Goal: Information Seeking & Learning: Compare options

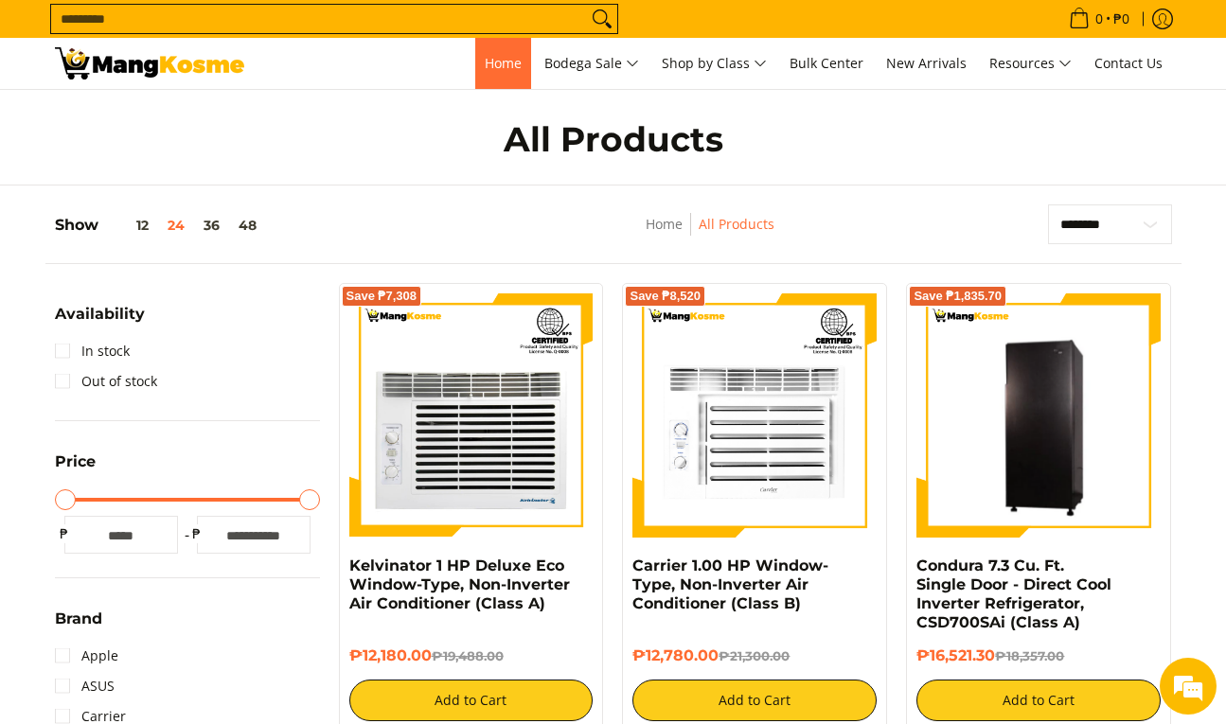
click at [495, 52] on link "Home" at bounding box center [503, 63] width 56 height 51
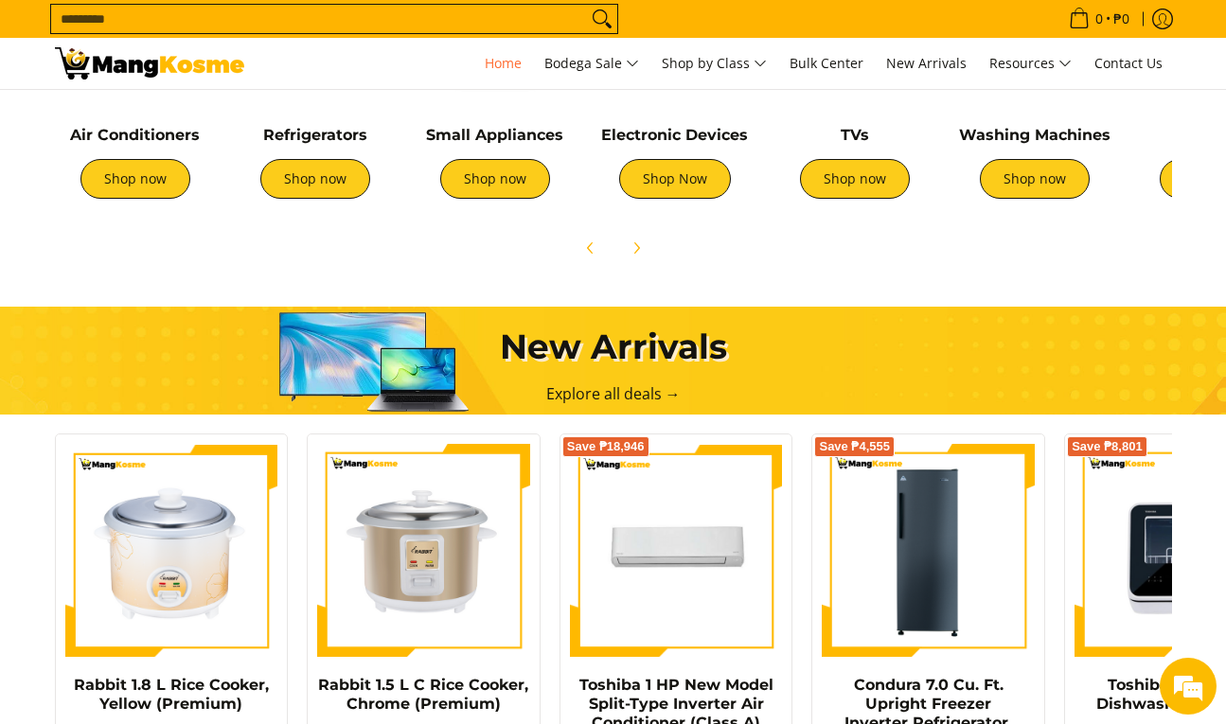
scroll to position [715, 0]
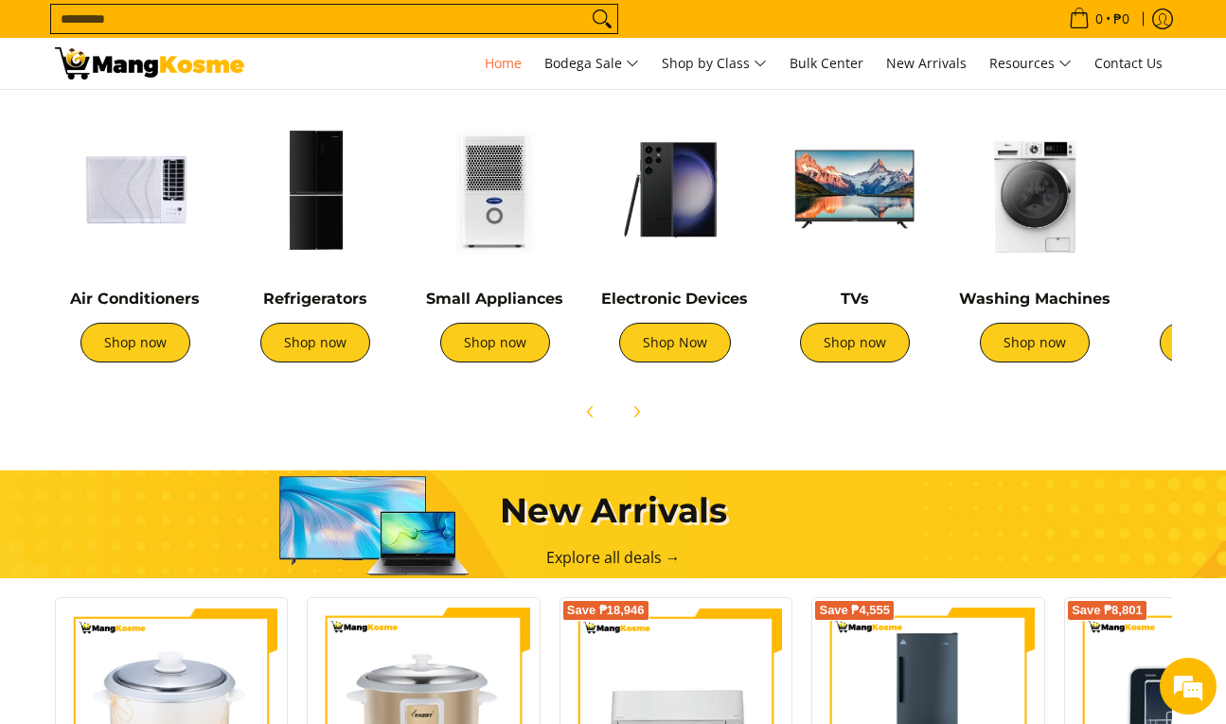
click at [1028, 249] on img at bounding box center [1034, 189] width 161 height 161
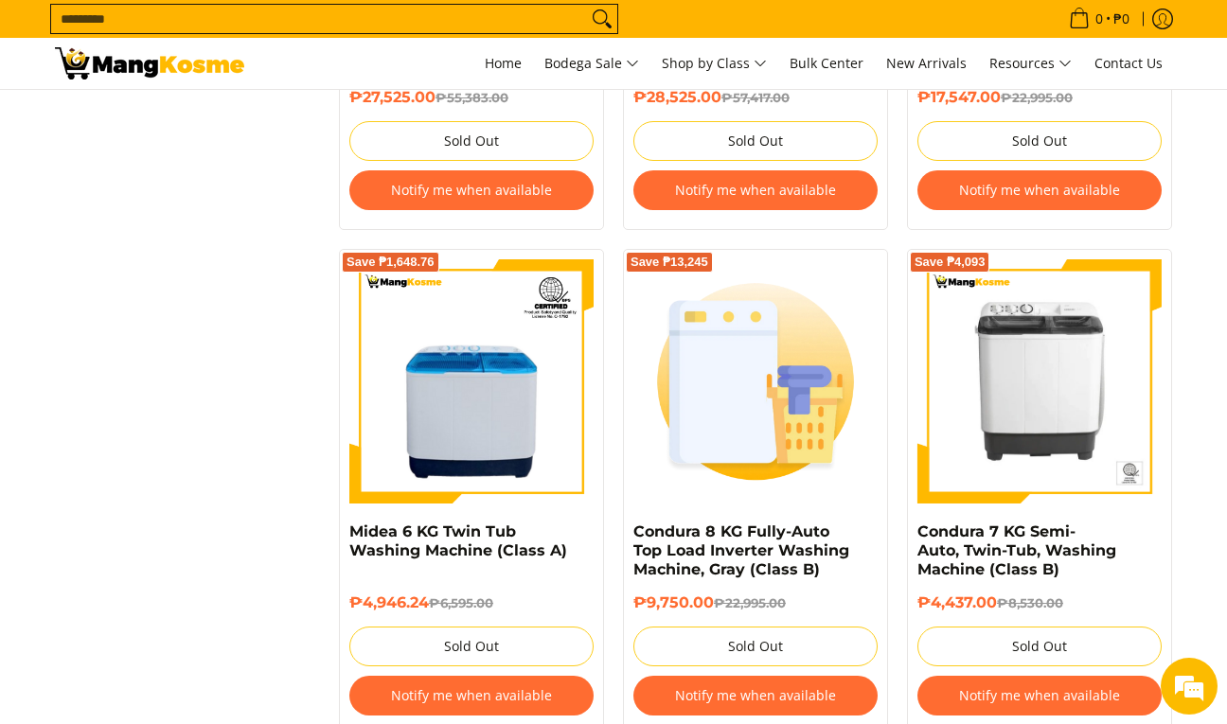
scroll to position [3726, 0]
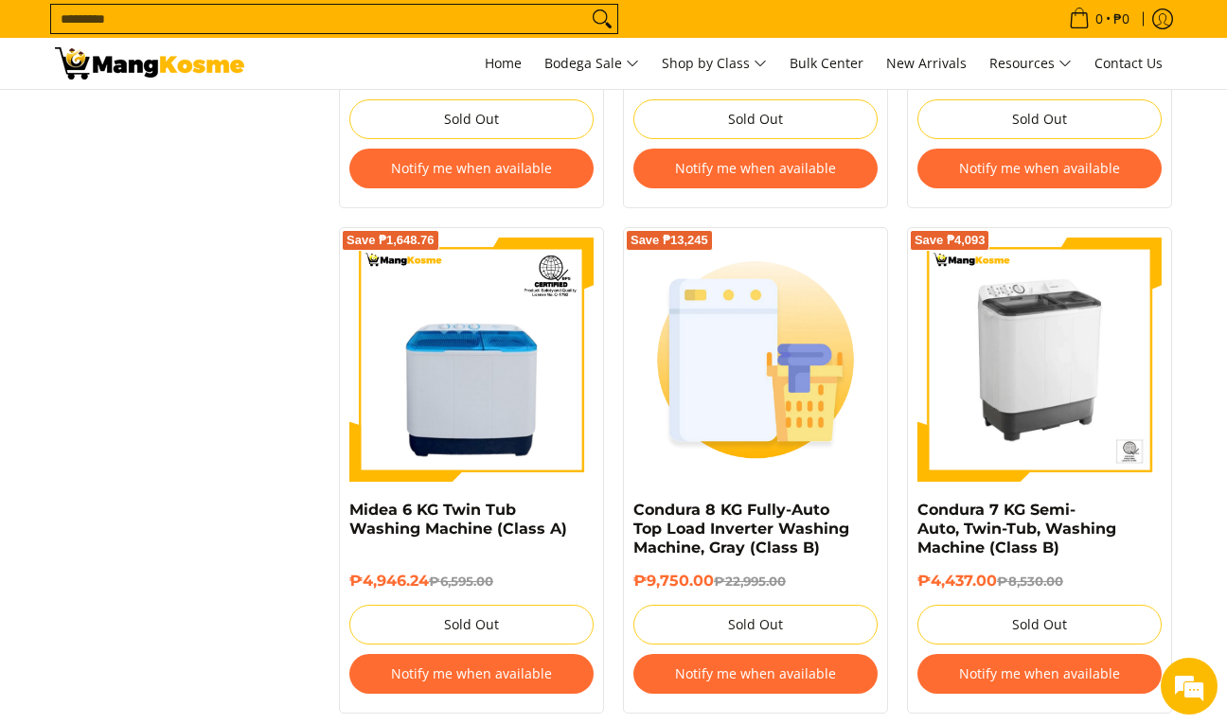
click at [1060, 404] on img at bounding box center [1039, 360] width 244 height 244
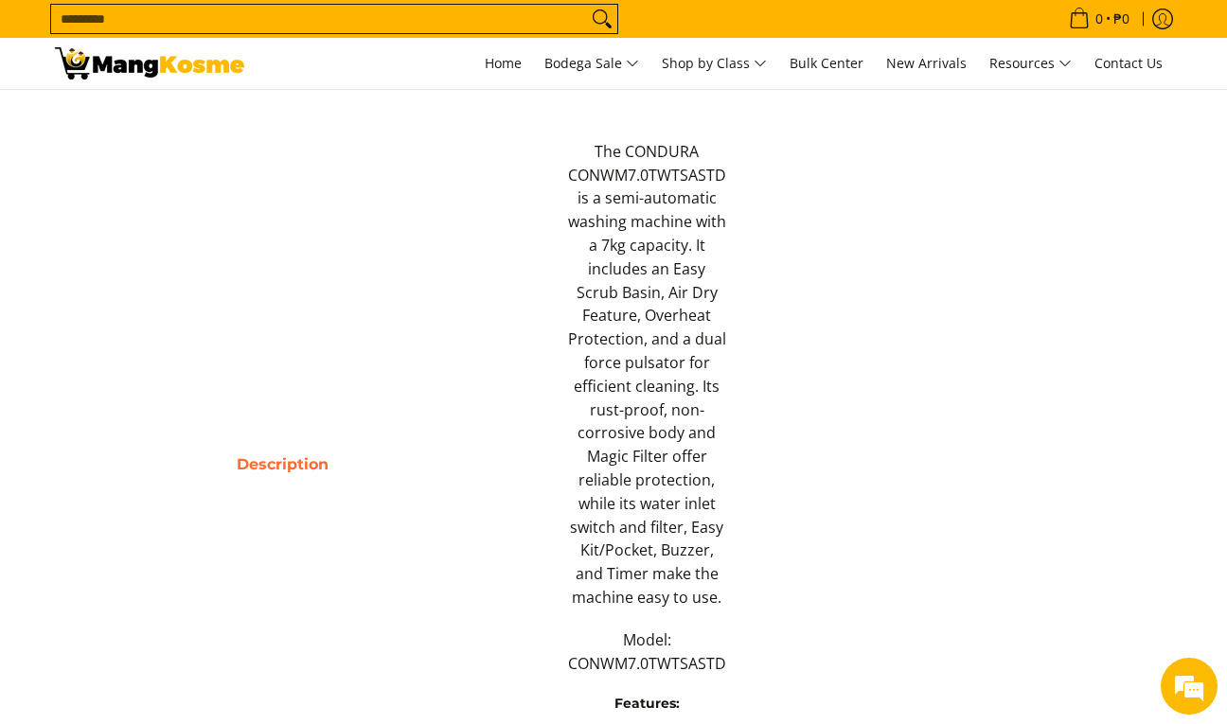
scroll to position [908, 0]
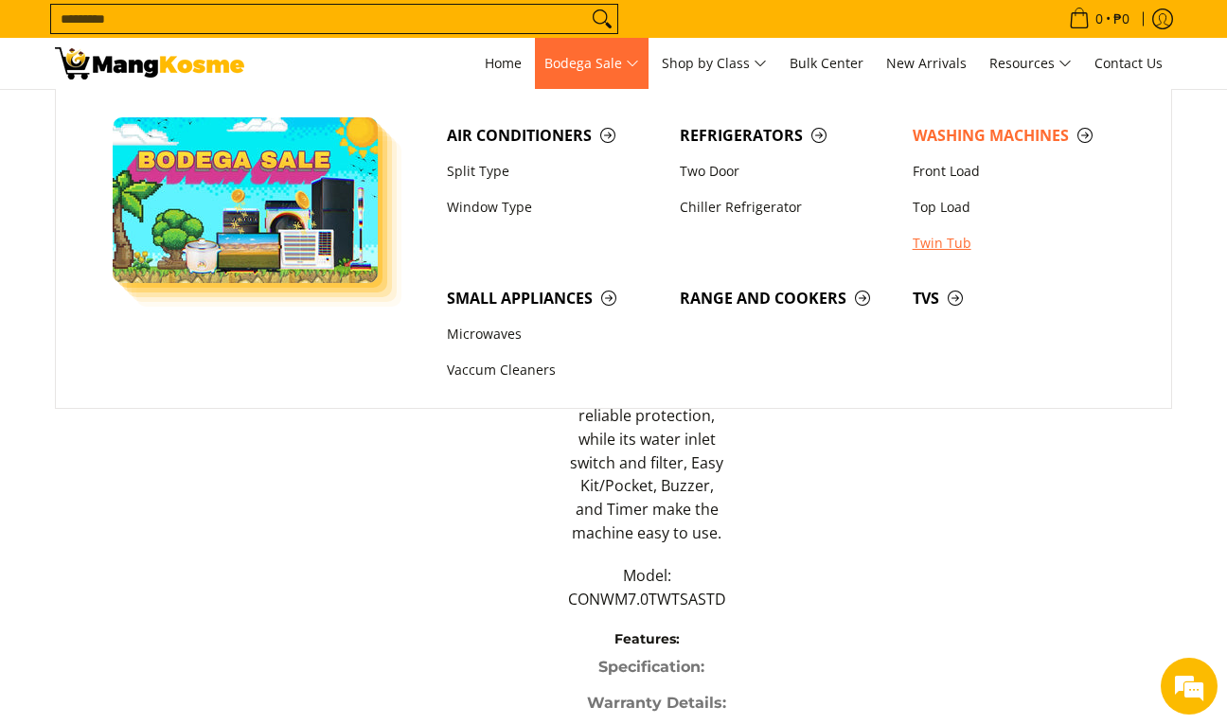
click at [956, 240] on link "Twin Tub" at bounding box center [1019, 243] width 233 height 36
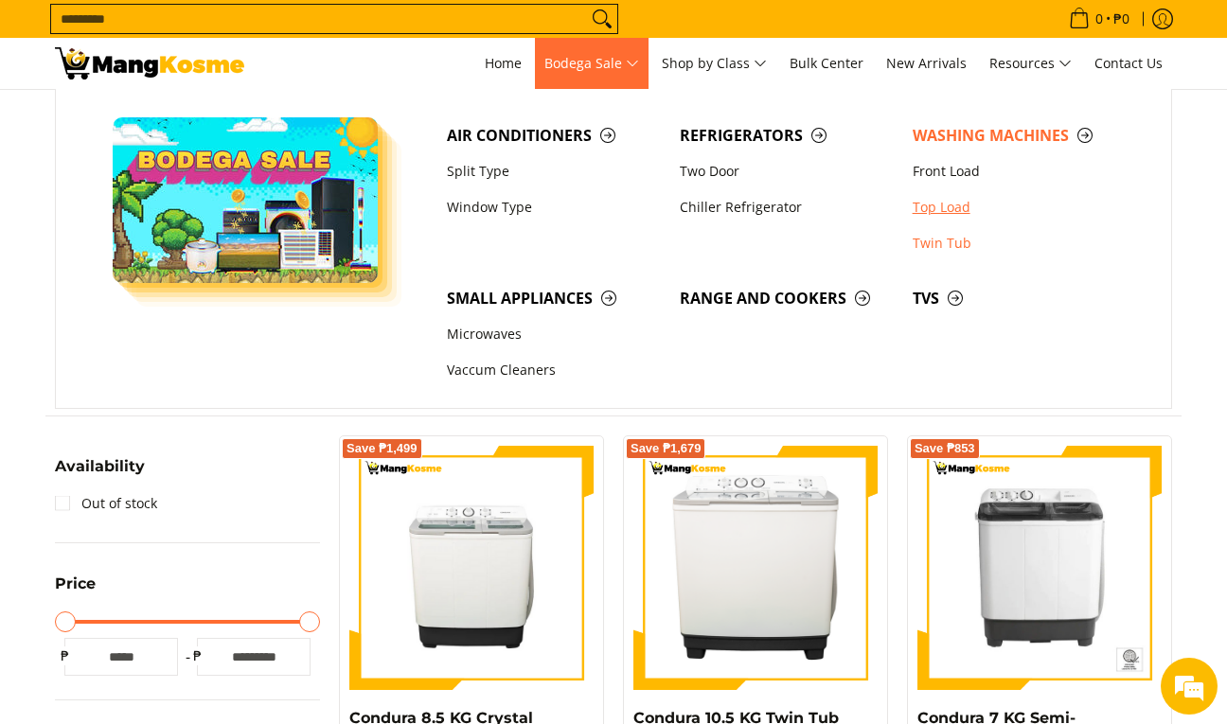
click at [940, 208] on link "Top Load" at bounding box center [1019, 207] width 233 height 36
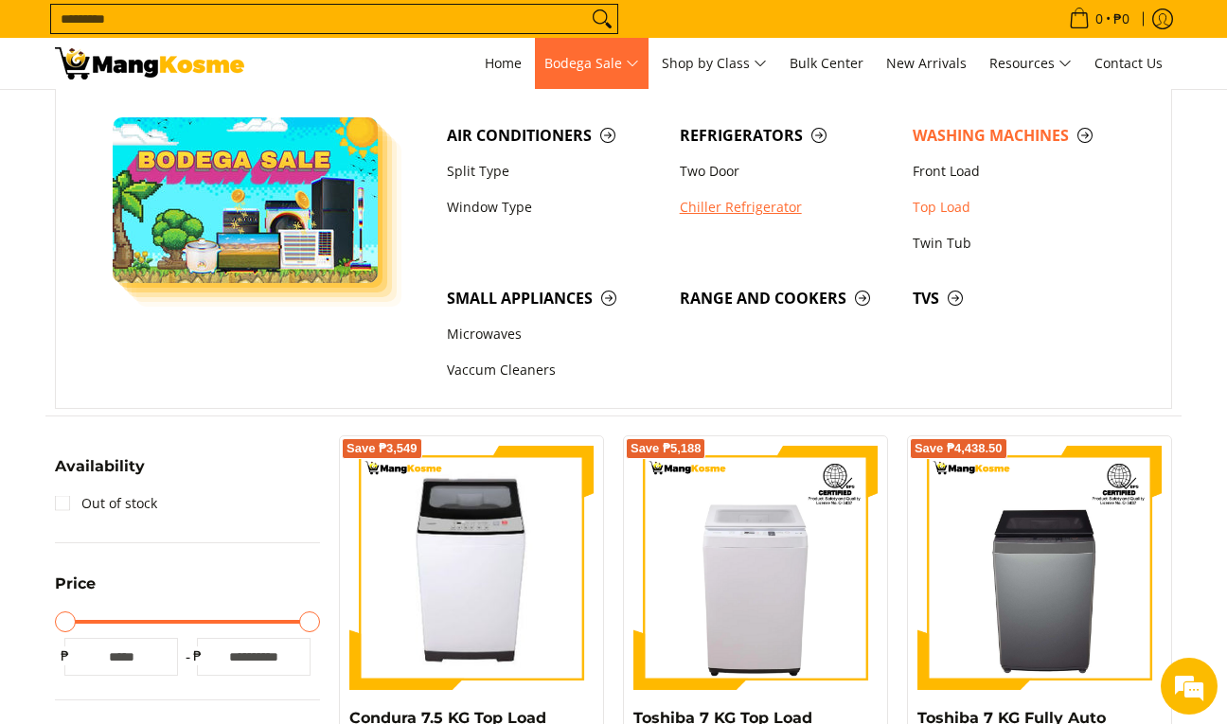
click at [728, 203] on link "Chiller Refrigerator" at bounding box center [786, 207] width 233 height 36
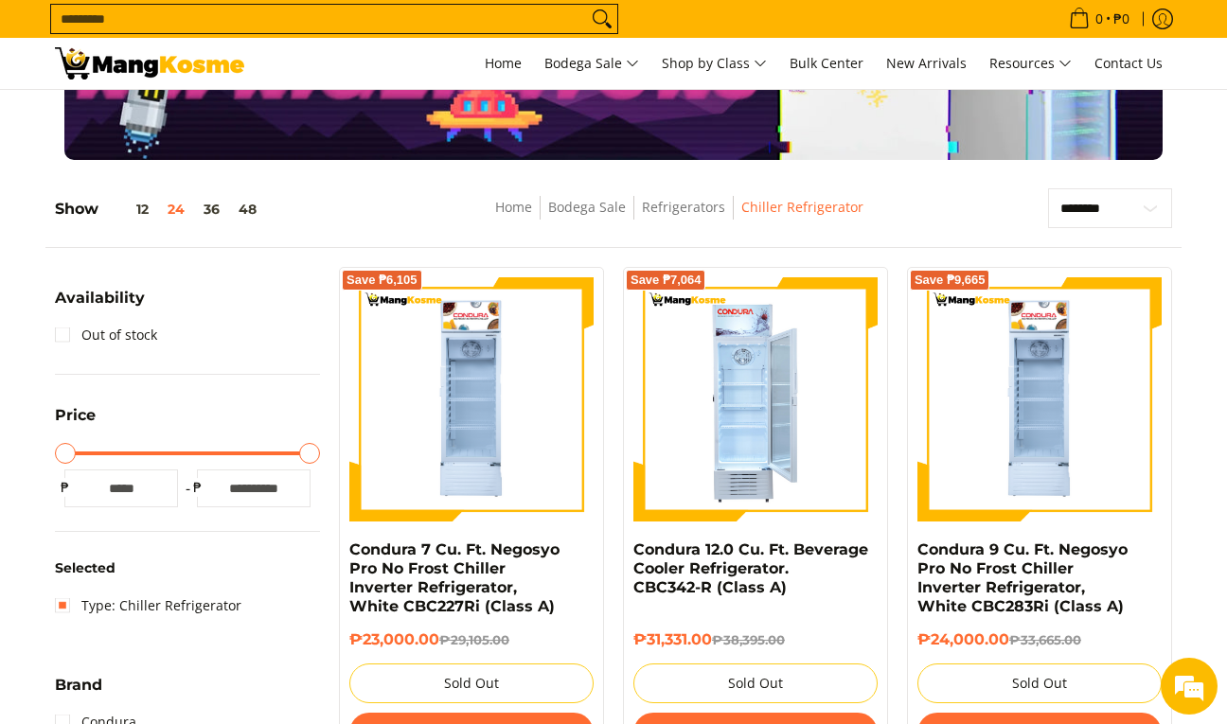
scroll to position [95, 0]
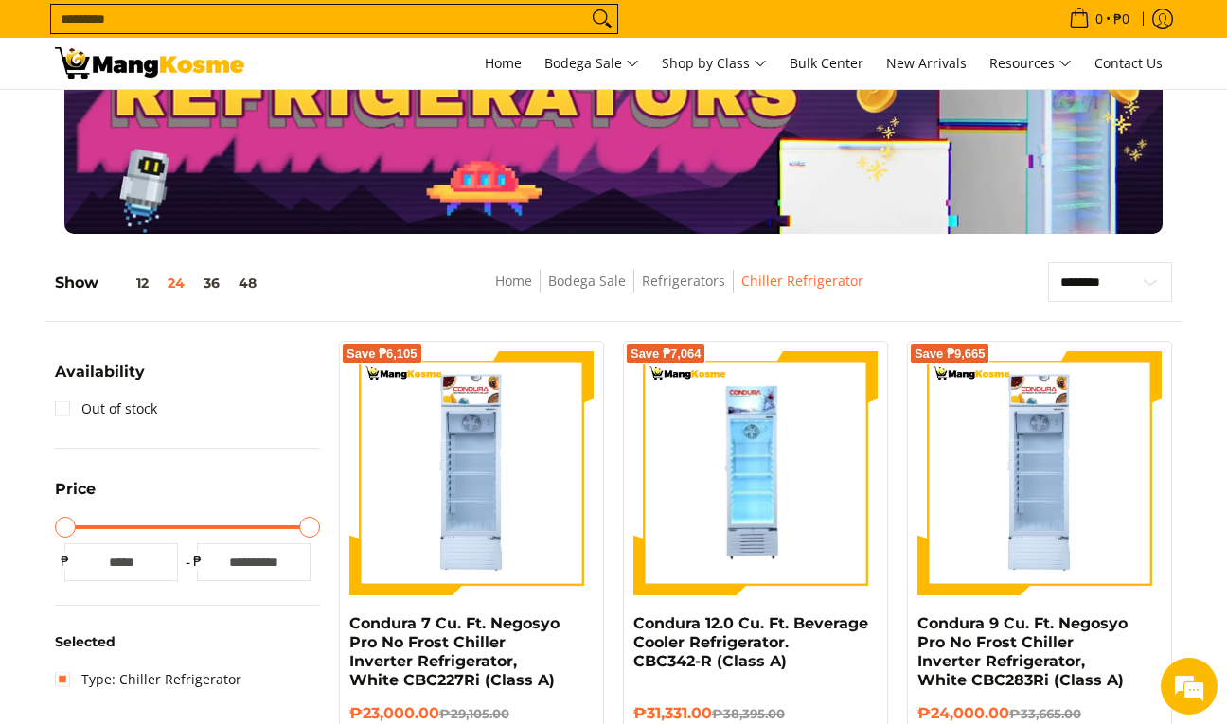
click at [406, 27] on input "Search..." at bounding box center [319, 19] width 536 height 28
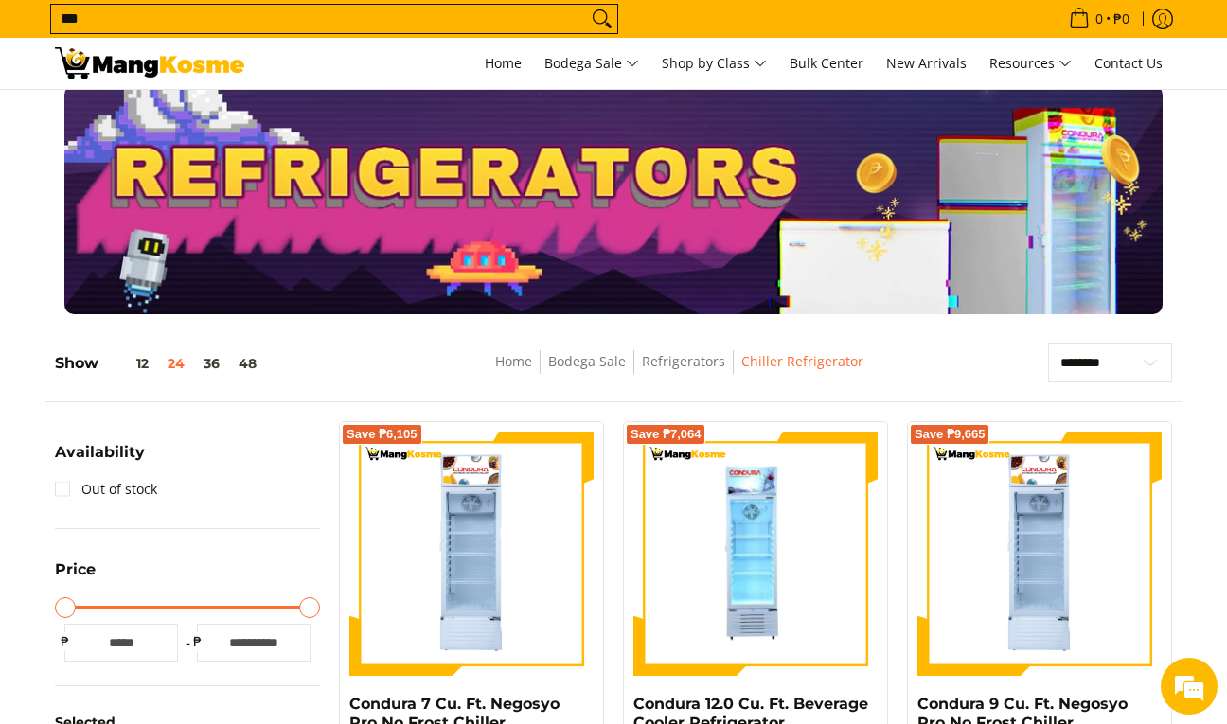
scroll to position [0, 0]
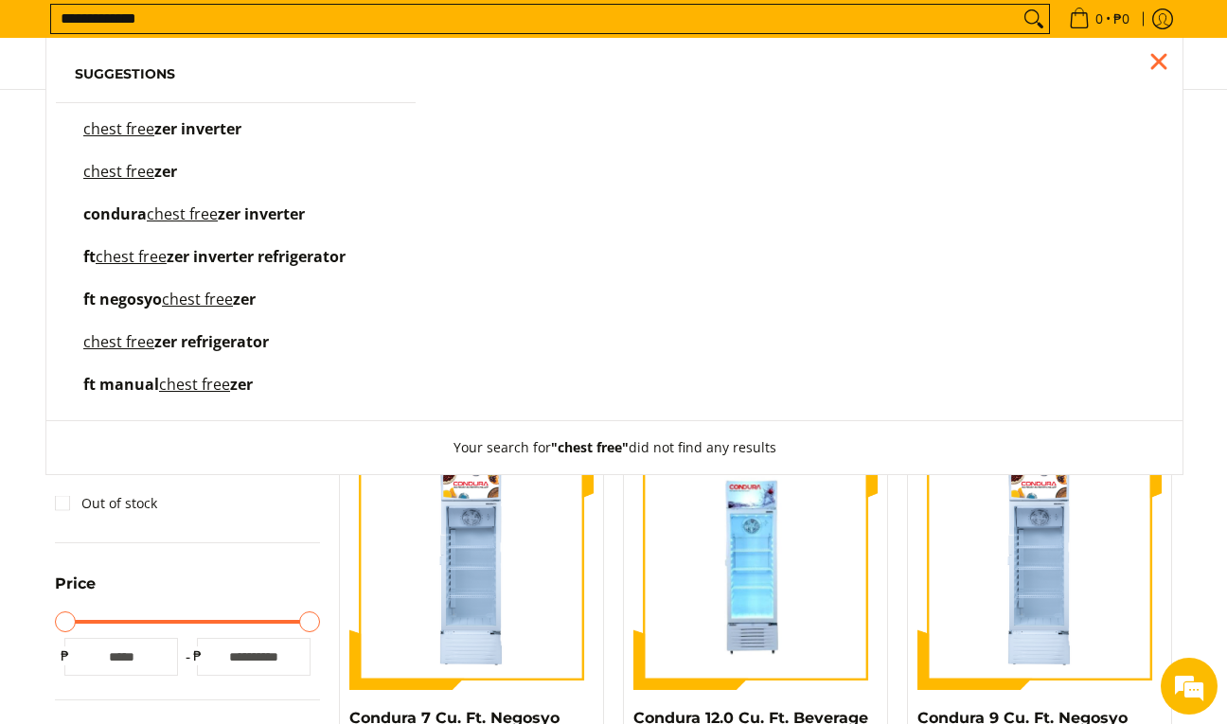
type input "**********"
click at [1018, 5] on button "Search" at bounding box center [1033, 19] width 30 height 28
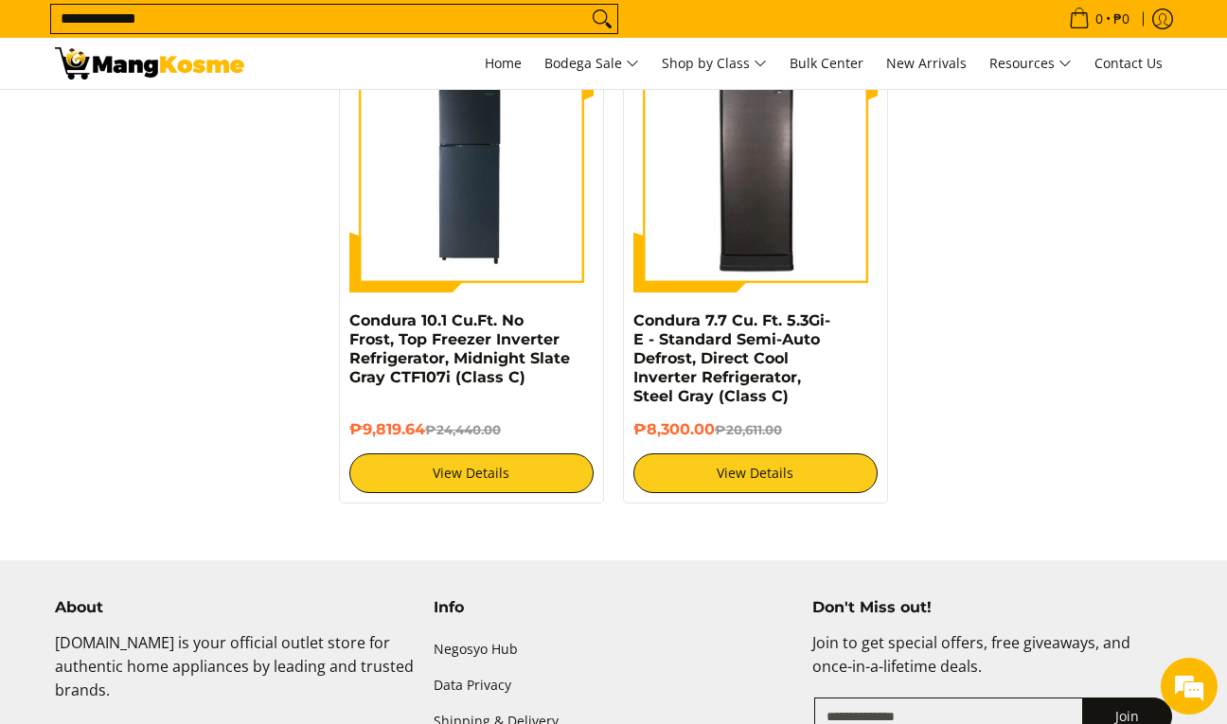
scroll to position [4185, 0]
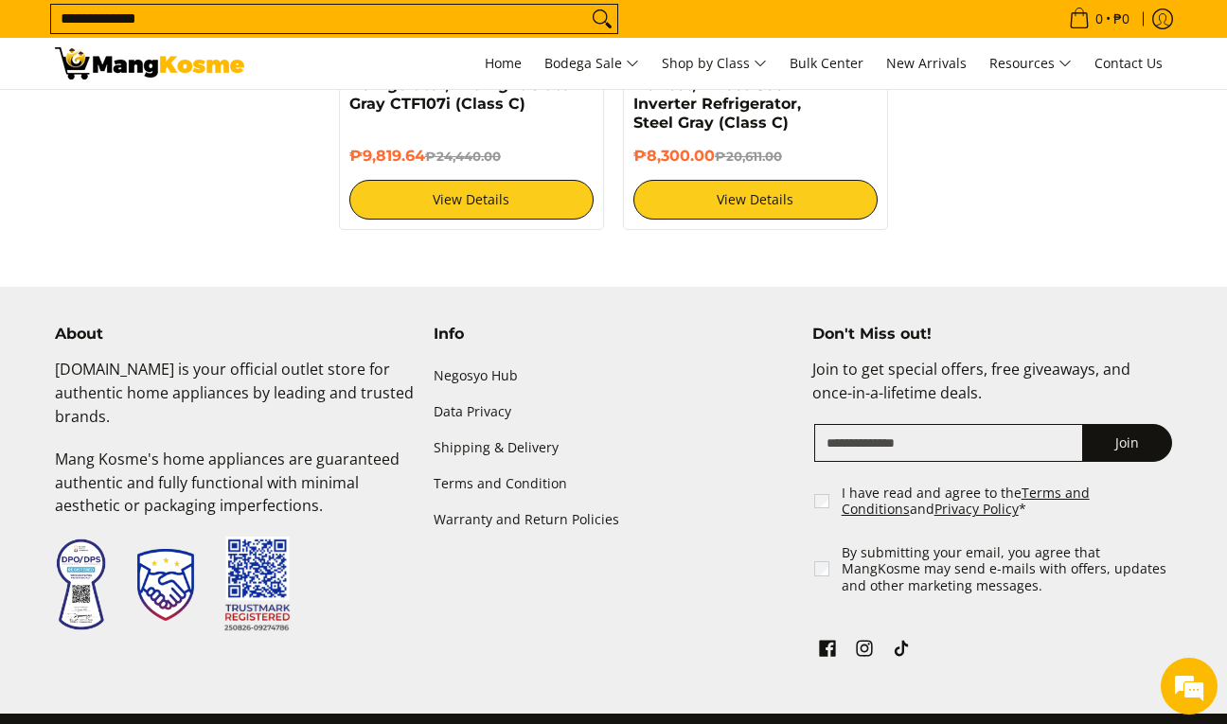
drag, startPoint x: 1110, startPoint y: 167, endPoint x: 1118, endPoint y: 184, distance: 18.6
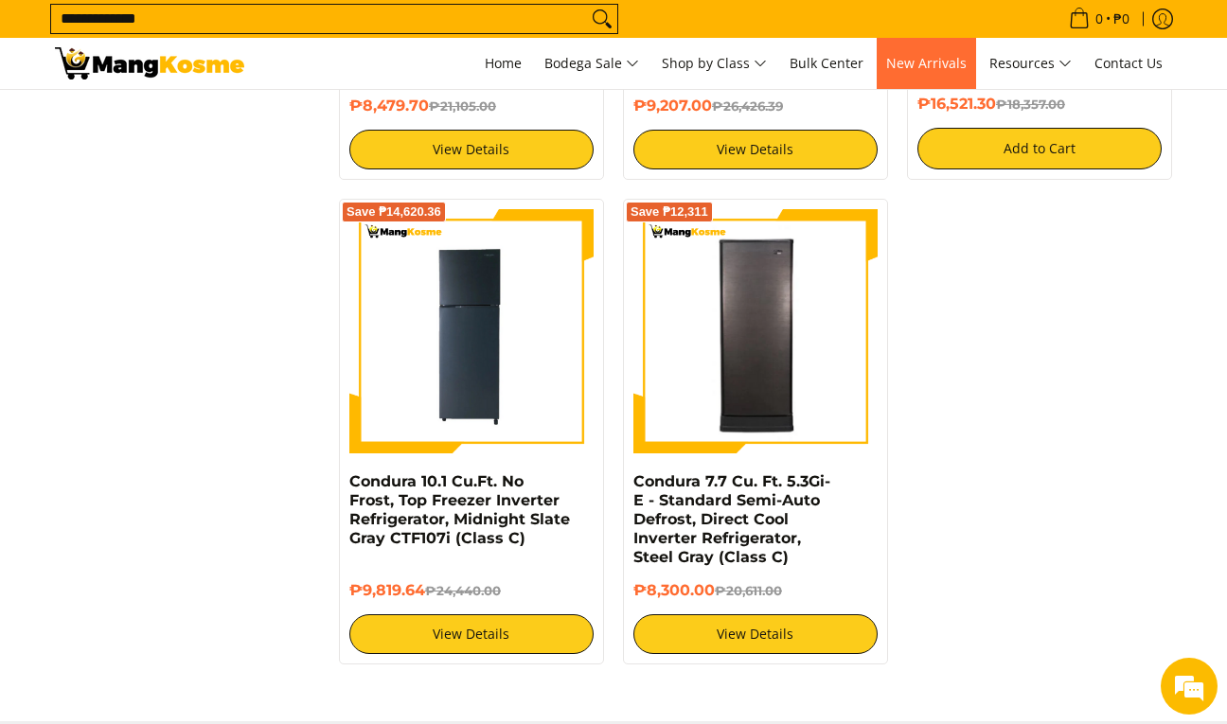
scroll to position [3845, 0]
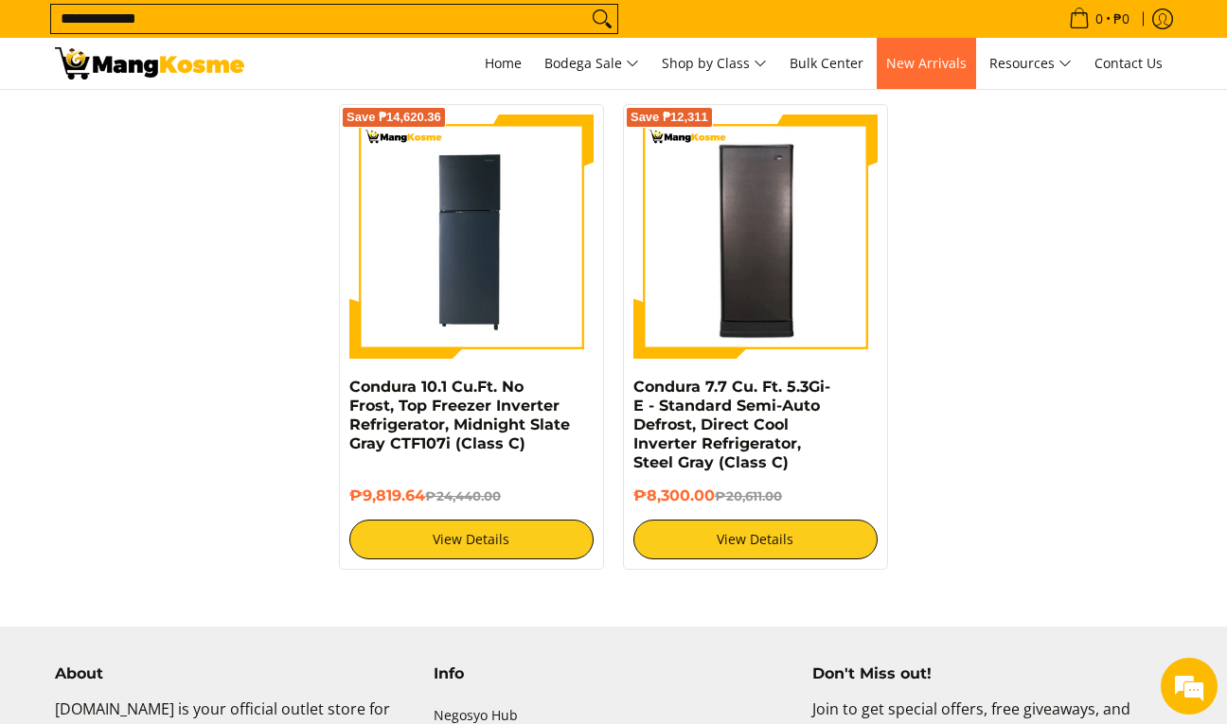
click at [966, 61] on span "New Arrivals" at bounding box center [926, 63] width 80 height 18
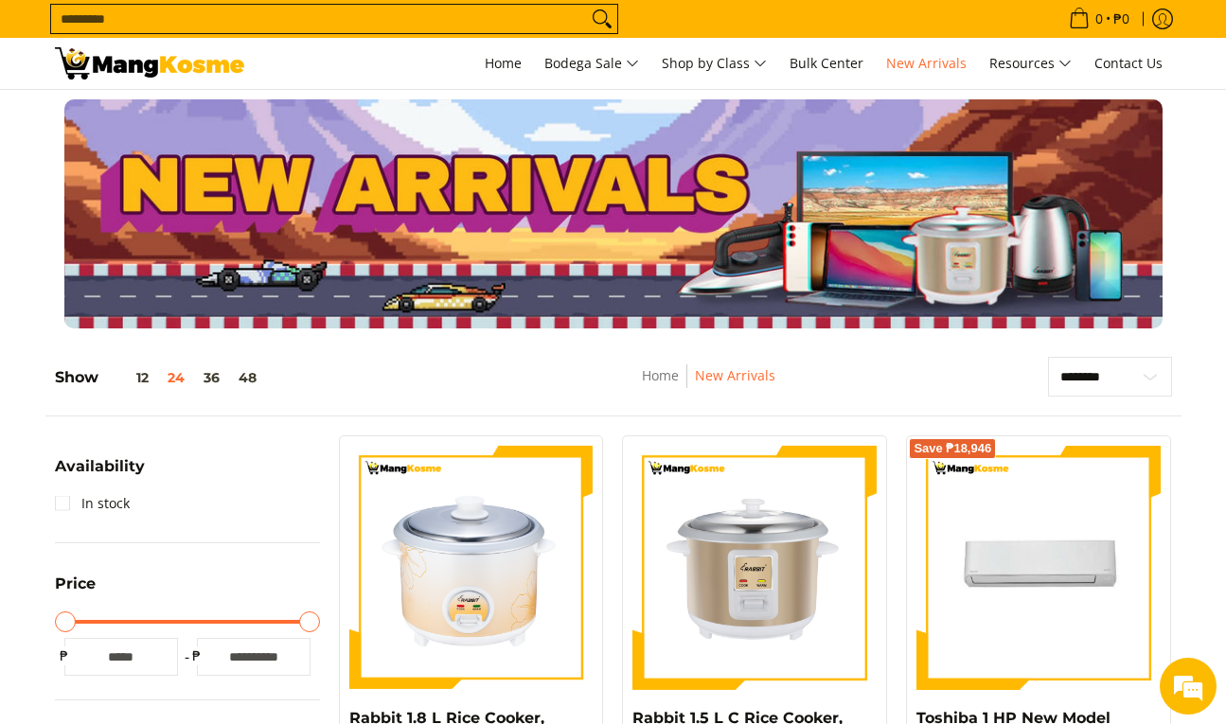
scroll to position [146, 0]
